Goal: Transaction & Acquisition: Obtain resource

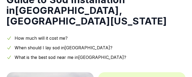
scroll to position [54, 0]
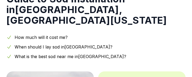
click at [87, 44] on link "When should I lay sod in [GEOGRAPHIC_DATA] ?" at bounding box center [64, 46] width 98 height 5
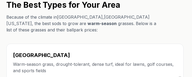
scroll to position [899, 0]
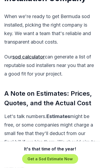
scroll to position [2841, 0]
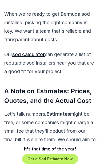
click at [32, 51] on link "sod calculator" at bounding box center [28, 54] width 32 height 6
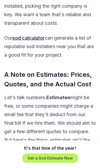
scroll to position [2858, 0]
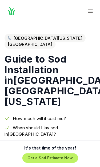
scroll to position [1, 0]
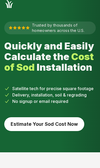
scroll to position [10, 0]
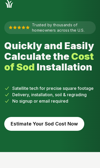
click at [64, 123] on button "Estimate Your Sod Cost Now" at bounding box center [44, 124] width 80 height 14
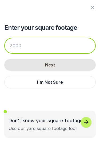
click at [43, 45] on input "number" at bounding box center [49, 46] width 91 height 16
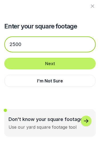
type input "2500"
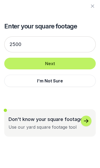
click at [81, 61] on button "Next" at bounding box center [49, 65] width 91 height 12
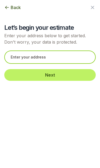
click at [68, 56] on input "text" at bounding box center [49, 56] width 91 height 13
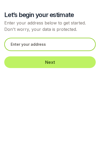
type input "1"
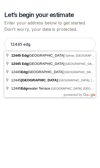
type input "12445 Edgecliff Avenue, Sylmar, CA"
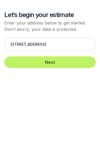
scroll to position [24, 0]
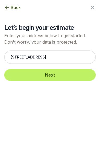
click at [68, 75] on button "Next" at bounding box center [49, 75] width 91 height 12
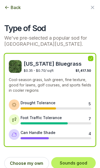
click at [24, 106] on div "Drought Tolerance 5" at bounding box center [55, 105] width 70 height 10
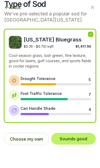
scroll to position [26, 0]
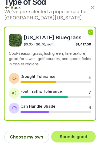
click at [29, 136] on button "Choose my own" at bounding box center [26, 137] width 45 height 12
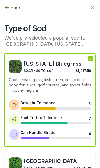
scroll to position [0, 0]
click at [89, 8] on icon "button" at bounding box center [92, 7] width 6 height 6
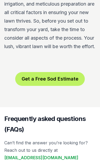
scroll to position [1656, 0]
click at [63, 86] on button "Get a Free Sod Estimate" at bounding box center [49, 79] width 69 height 14
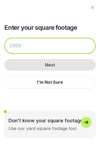
click at [41, 46] on input "number" at bounding box center [49, 46] width 91 height 16
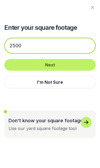
type input "2500"
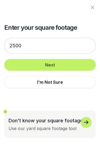
click at [78, 66] on button "Next" at bounding box center [49, 65] width 91 height 12
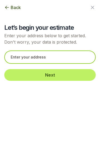
click at [58, 57] on input "text" at bounding box center [49, 56] width 91 height 13
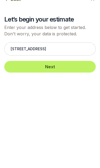
scroll to position [1661, 0]
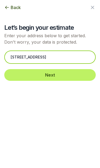
click at [64, 59] on input "12445 Edgecliff Ave." at bounding box center [49, 56] width 91 height 13
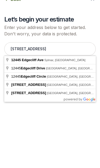
type input "12445 Edgecliff Ave, Sylmar, CA"
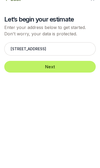
scroll to position [1669, 0]
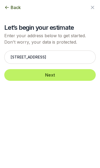
click at [71, 74] on button "Next" at bounding box center [49, 75] width 91 height 12
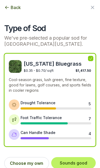
click at [23, 161] on button "Choose my own" at bounding box center [26, 163] width 45 height 12
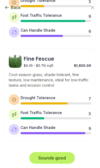
scroll to position [490, 0]
click at [54, 154] on button "Sounds good" at bounding box center [52, 158] width 46 height 12
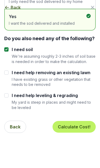
scroll to position [68, 0]
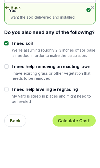
click at [76, 117] on button "Calculate Cost!" at bounding box center [73, 121] width 43 height 12
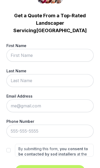
scroll to position [26, 0]
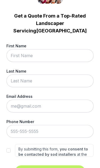
click at [37, 49] on input "First Name" at bounding box center [49, 55] width 87 height 13
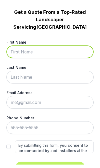
type input "John"
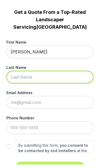
type input "Fluker"
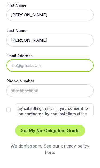
scroll to position [53, 0]
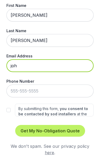
type input "john"
type input "johnfluker@mac.com"
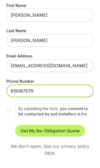
type input "818-367-5794"
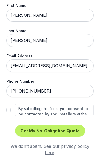
scroll to position [1691, 0]
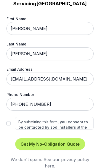
click at [59, 138] on button "Get My No-Obligation Quote" at bounding box center [50, 144] width 70 height 12
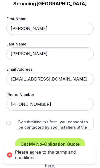
click at [10, 121] on input "By submitting this form, you consent to be contacted by sod installers at the n…" at bounding box center [8, 123] width 4 height 4
checkbox input "true"
click at [62, 138] on button "Get My No-Obligation Quote" at bounding box center [50, 144] width 70 height 12
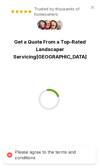
scroll to position [0, 0]
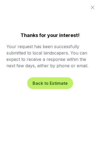
click at [41, 84] on button "Back to Estimate" at bounding box center [50, 83] width 46 height 12
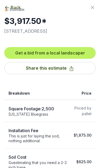
scroll to position [6, 0]
